Goal: Task Accomplishment & Management: Use online tool/utility

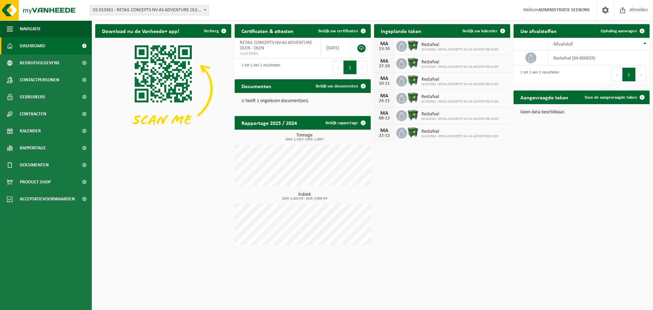
click at [143, 4] on div "Vestiging: 02-013361 - RETAIL CONCEPTS NV-AS ADVENTURE OLEN - OLEN 02-013362 - …" at bounding box center [326, 10] width 653 height 21
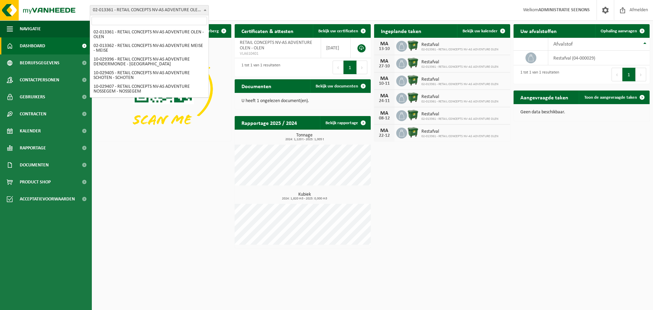
click at [141, 12] on span "02-013361 - RETAIL CONCEPTS NV-AS ADVENTURE OLEN - OLEN" at bounding box center [149, 10] width 118 height 10
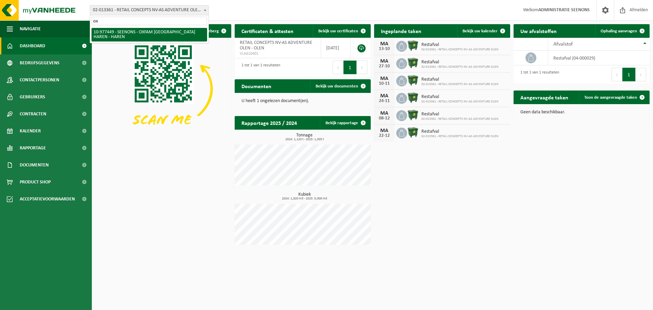
type input "ox"
select select "159475"
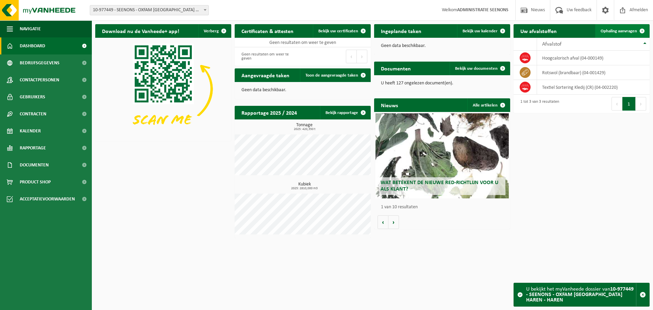
click at [640, 31] on span at bounding box center [642, 31] width 14 height 14
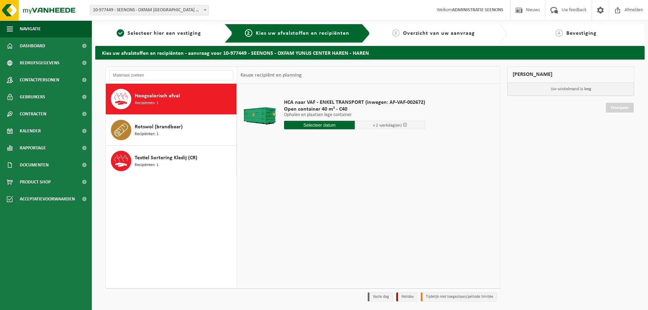
click at [336, 124] on input "text" at bounding box center [319, 125] width 71 height 8
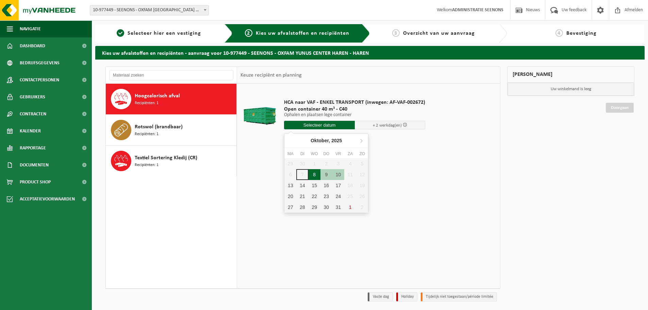
click at [313, 170] on div "8" at bounding box center [314, 174] width 12 height 11
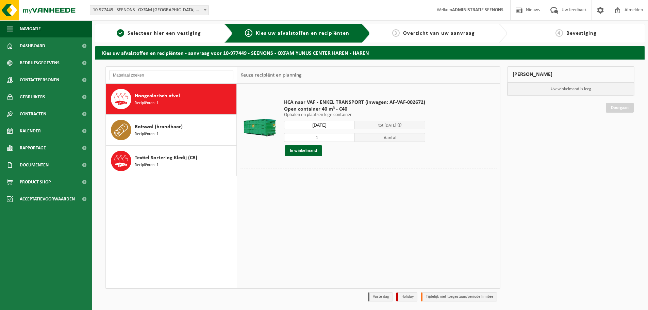
type input "Van 2025-10-08"
type input "2"
click at [348, 136] on input "2" at bounding box center [319, 137] width 71 height 9
click at [308, 151] on button "In winkelmand" at bounding box center [303, 150] width 37 height 11
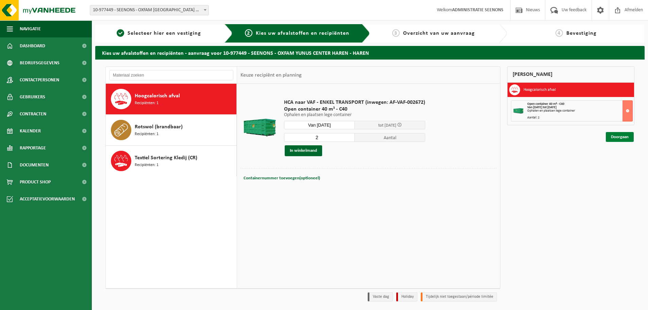
click at [612, 136] on link "Doorgaan" at bounding box center [619, 137] width 28 height 10
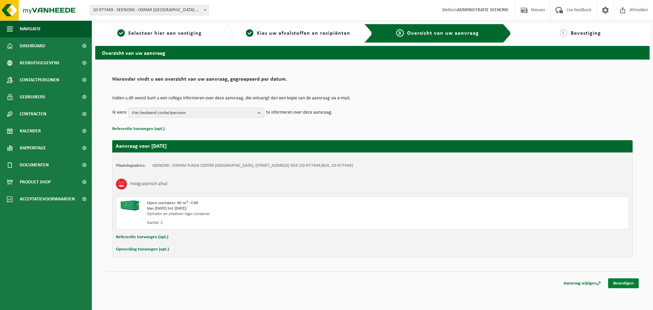
click at [626, 285] on link "Bevestigen" at bounding box center [623, 283] width 31 height 10
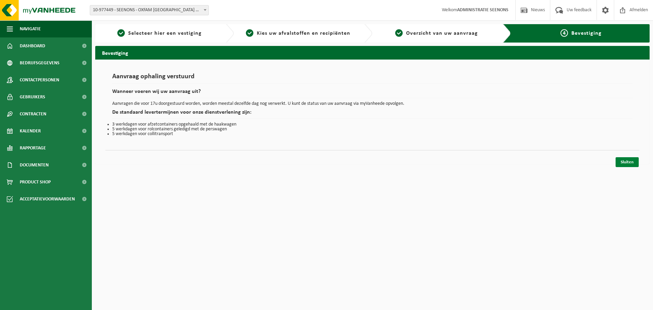
click at [634, 162] on link "Sluiten" at bounding box center [626, 162] width 23 height 10
